Goal: Task Accomplishment & Management: Manage account settings

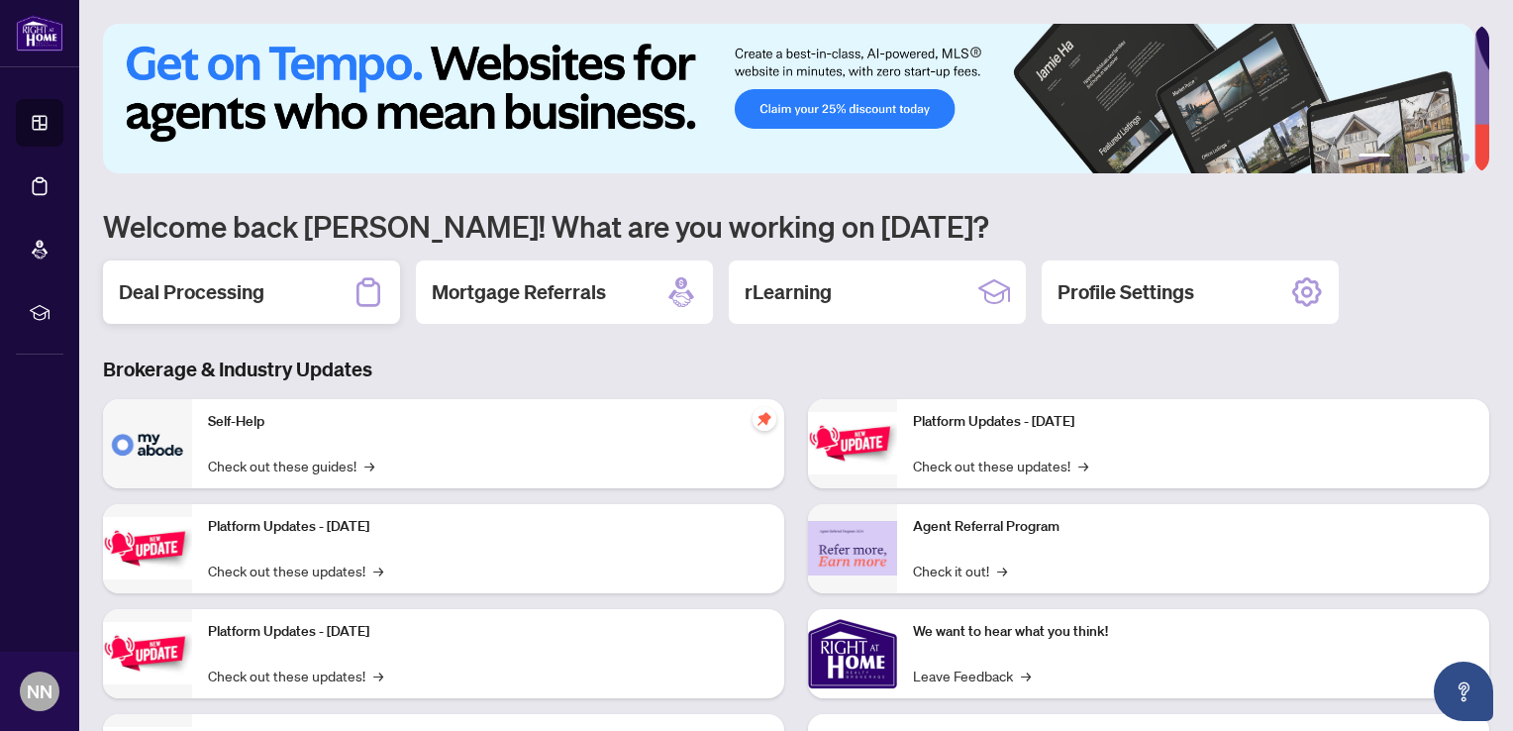
click at [214, 291] on h2 "Deal Processing" at bounding box center [192, 292] width 146 height 28
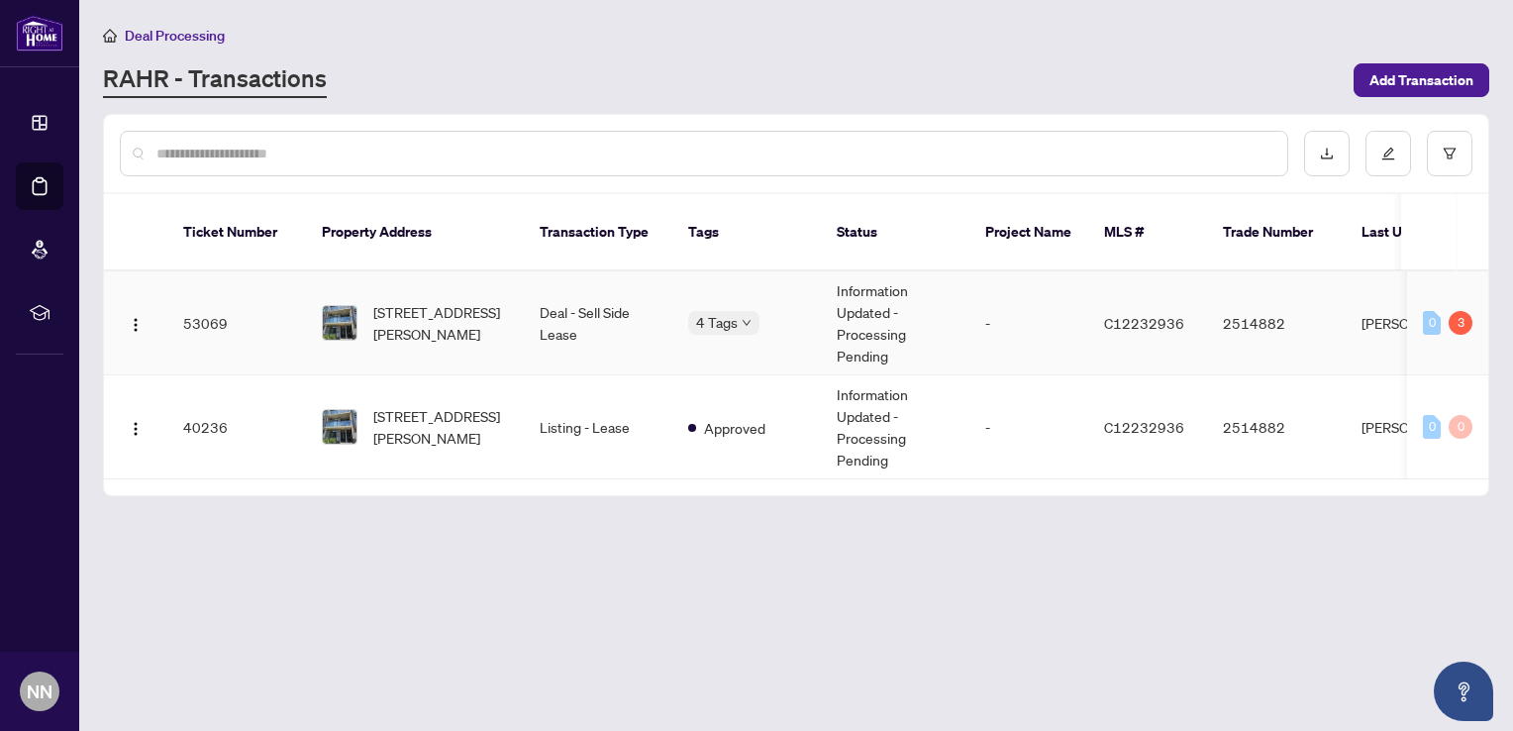
click at [839, 309] on td "Information Updated - Processing Pending" at bounding box center [895, 323] width 148 height 104
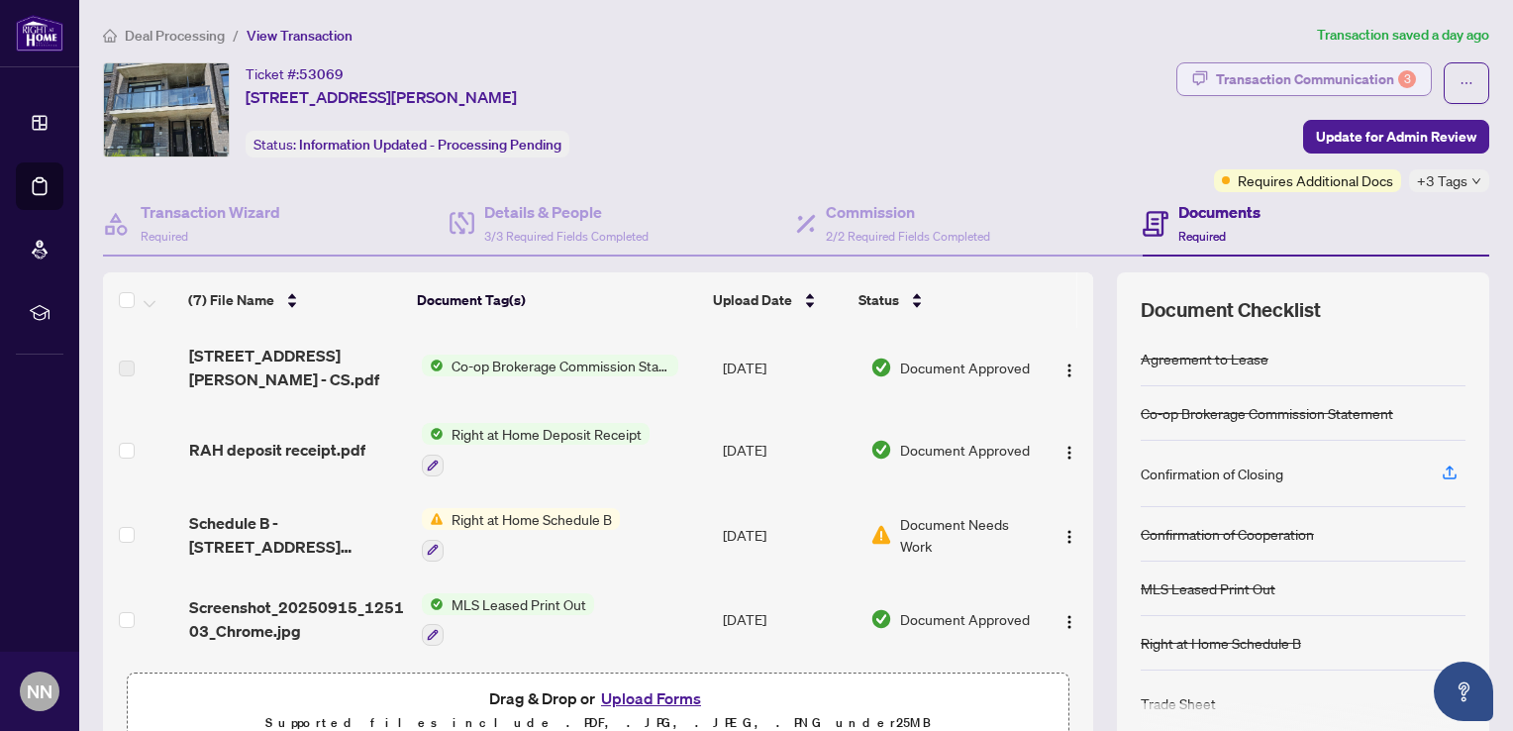
click at [1255, 89] on div "Transaction Communication 3" at bounding box center [1316, 79] width 200 height 32
